Goal: Task Accomplishment & Management: Use online tool/utility

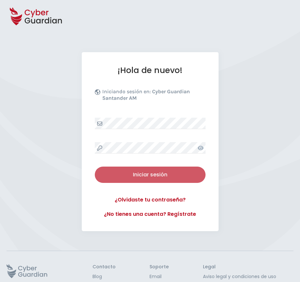
click at [150, 170] on button "Iniciar sesión" at bounding box center [150, 174] width 111 height 16
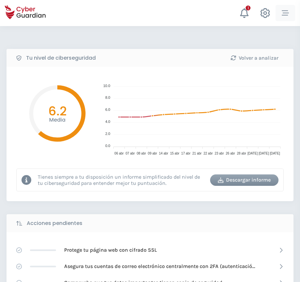
click at [287, 14] on icon "button" at bounding box center [285, 12] width 7 height 7
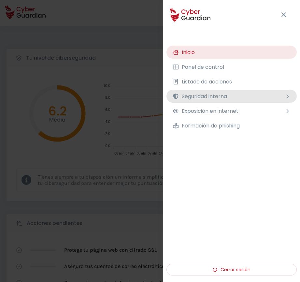
click at [211, 94] on span "Seguridad interna" at bounding box center [204, 96] width 45 height 8
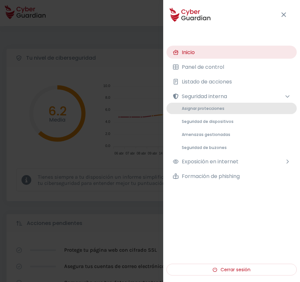
click at [206, 107] on span "Asignar protecciones" at bounding box center [203, 109] width 43 height 6
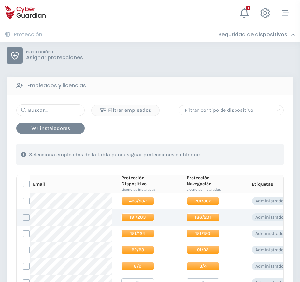
scroll to position [33, 0]
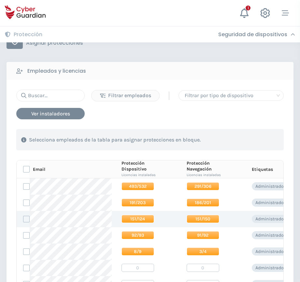
click at [140, 219] on span "151/124" at bounding box center [137, 219] width 33 height 8
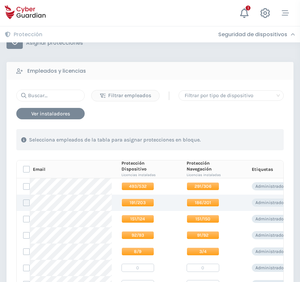
click at [143, 204] on span "191/203" at bounding box center [137, 202] width 33 height 8
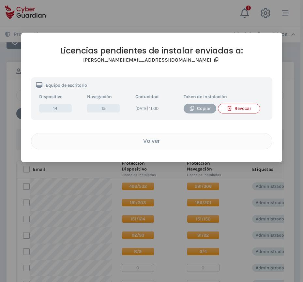
click at [193, 106] on icon "button" at bounding box center [191, 108] width 5 height 5
drag, startPoint x: 100, startPoint y: 43, endPoint x: 126, endPoint y: 38, distance: 27.1
click at [100, 43] on div "Licencias pendientes de instalar enviadas a: [PERSON_NAME][EMAIL_ADDRESS][DOMAI…" at bounding box center [151, 98] width 261 height 130
click at [198, 32] on div "Licencias pendientes de instalar enviadas a: [PERSON_NAME][EMAIL_ADDRESS][DOMAI…" at bounding box center [151, 141] width 303 height 282
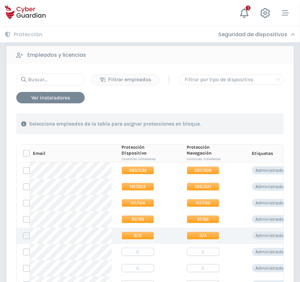
scroll to position [98, 0]
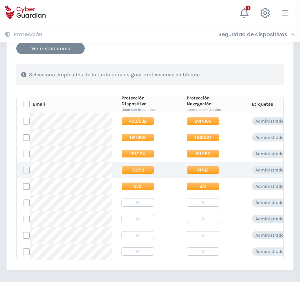
click at [26, 171] on label at bounding box center [26, 170] width 7 height 7
click at [23, 171] on input "checkbox" at bounding box center [23, 170] width 0 height 6
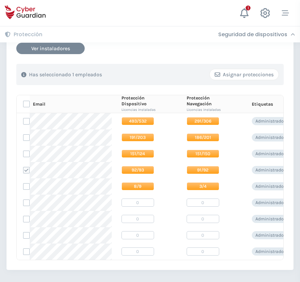
click at [219, 72] on icon "button" at bounding box center [218, 75] width 6 height 6
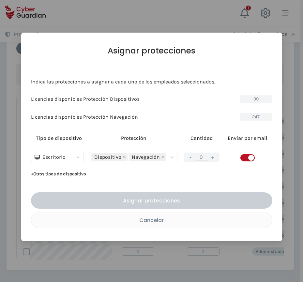
click at [212, 159] on button "+" at bounding box center [212, 157] width 8 height 8
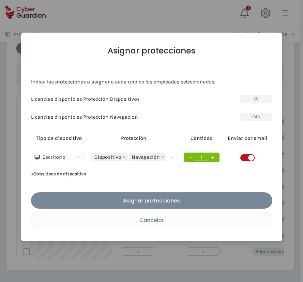
click at [212, 159] on button "+" at bounding box center [212, 157] width 8 height 8
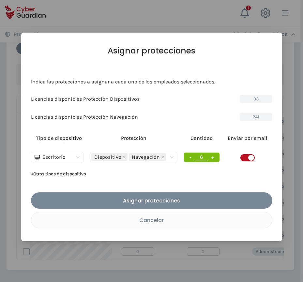
click at [212, 159] on button "+" at bounding box center [212, 157] width 8 height 8
type input "10"
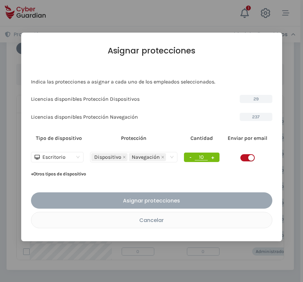
click at [180, 195] on button "Asignar protecciones" at bounding box center [151, 200] width 241 height 16
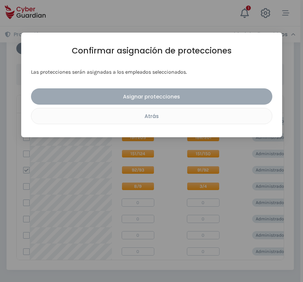
click at [163, 96] on div "Asignar protecciones" at bounding box center [151, 96] width 231 height 8
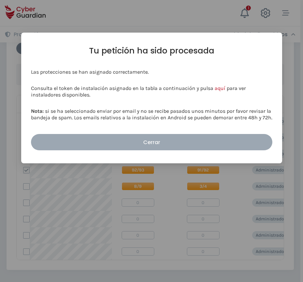
click at [159, 137] on button "Cerrar" at bounding box center [151, 142] width 241 height 16
